Goal: Information Seeking & Learning: Learn about a topic

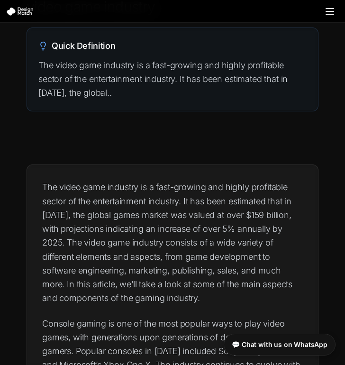
scroll to position [94, 0]
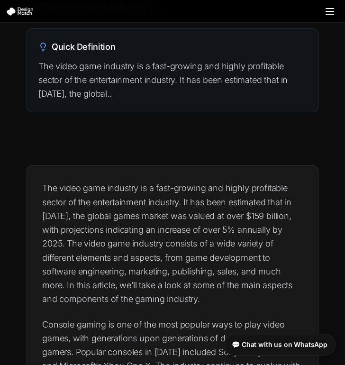
click at [200, 85] on p "The video game industry is a fast-growing and highly profitable sector of the e…" at bounding box center [172, 80] width 268 height 42
click at [116, 83] on p "The video game industry is a fast-growing and highly profitable sector of the e…" at bounding box center [172, 80] width 268 height 42
click at [103, 87] on p "The video game industry is a fast-growing and highly profitable sector of the e…" at bounding box center [172, 80] width 268 height 42
click at [103, 88] on p "The video game industry is a fast-growing and highly profitable sector of the e…" at bounding box center [172, 80] width 268 height 42
click at [103, 91] on p "The video game industry is a fast-growing and highly profitable sector of the e…" at bounding box center [172, 80] width 268 height 42
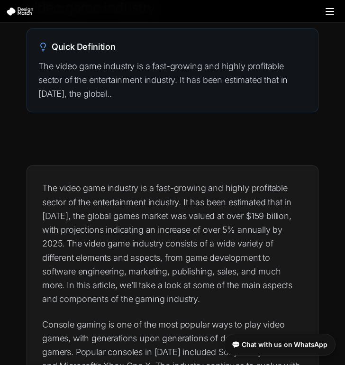
click at [75, 100] on p "The video game industry is a fast-growing and highly profitable sector of the e…" at bounding box center [172, 80] width 268 height 42
click at [75, 106] on div "Quick Definition The video game industry is a fast-growing and highly profitabl…" at bounding box center [172, 70] width 291 height 83
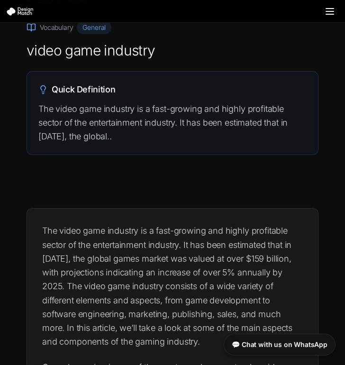
scroll to position [27, 0]
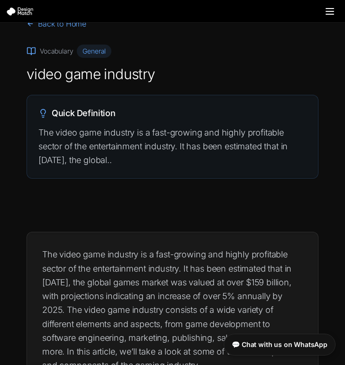
click at [63, 124] on div "Quick Definition The video game industry is a fast-growing and highly profitabl…" at bounding box center [172, 136] width 291 height 83
click at [73, 81] on h1 "video game industry" at bounding box center [173, 74] width 292 height 18
click at [44, 111] on icon at bounding box center [42, 113] width 9 height 9
click at [74, 111] on h2 "Quick Definition" at bounding box center [172, 113] width 268 height 13
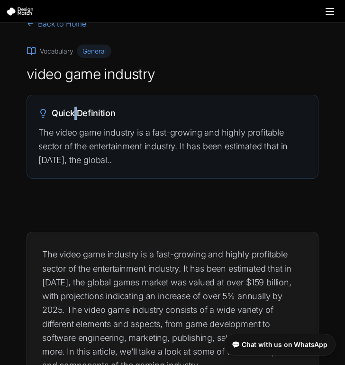
click at [74, 111] on h2 "Quick Definition" at bounding box center [172, 113] width 268 height 13
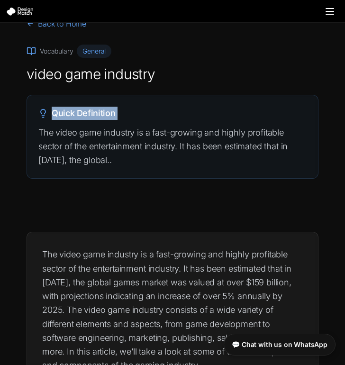
click at [74, 111] on h2 "Quick Definition" at bounding box center [172, 113] width 268 height 13
drag, startPoint x: 74, startPoint y: 111, endPoint x: 74, endPoint y: 119, distance: 8.1
click at [74, 116] on h2 "Quick Definition" at bounding box center [172, 113] width 268 height 13
click at [74, 123] on div "Quick Definition The video game industry is a fast-growing and highly profitabl…" at bounding box center [172, 136] width 291 height 83
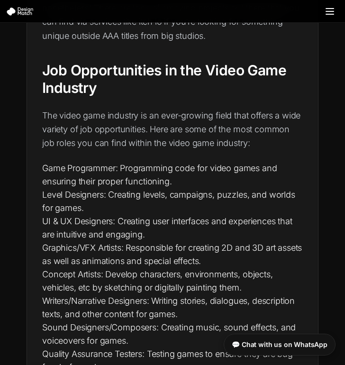
scroll to position [1345, 0]
